Goal: Task Accomplishment & Management: Use online tool/utility

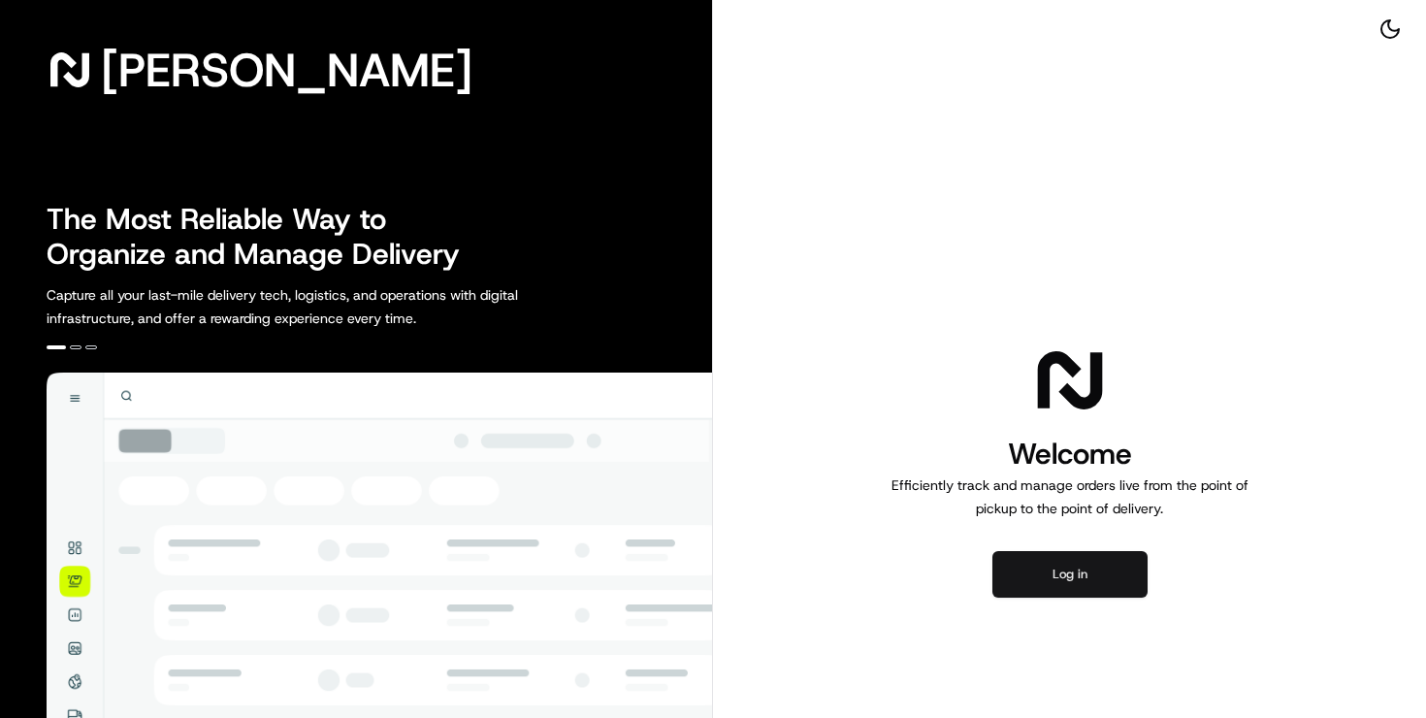
click at [1083, 589] on button "Log in" at bounding box center [1069, 574] width 155 height 47
